Goal: Communication & Community: Answer question/provide support

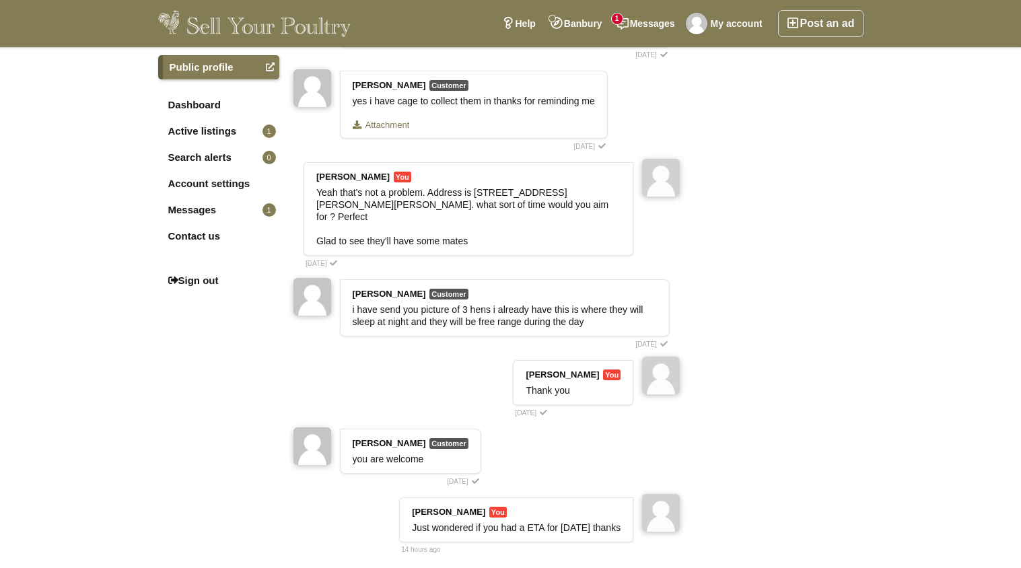
scroll to position [408, 0]
click at [655, 26] on link "Messages 1" at bounding box center [646, 23] width 73 height 27
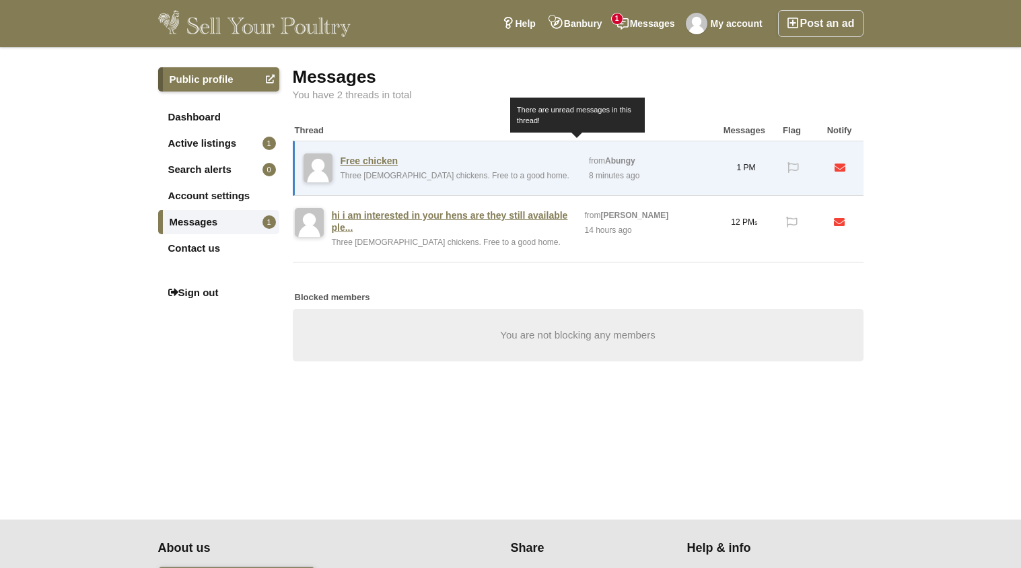
click at [402, 166] on div "Free chicken Three 1 year old chickens. Free to a good home." at bounding box center [441, 168] width 281 height 40
click at [384, 160] on link "Free chicken" at bounding box center [370, 161] width 58 height 12
